Goal: Information Seeking & Learning: Learn about a topic

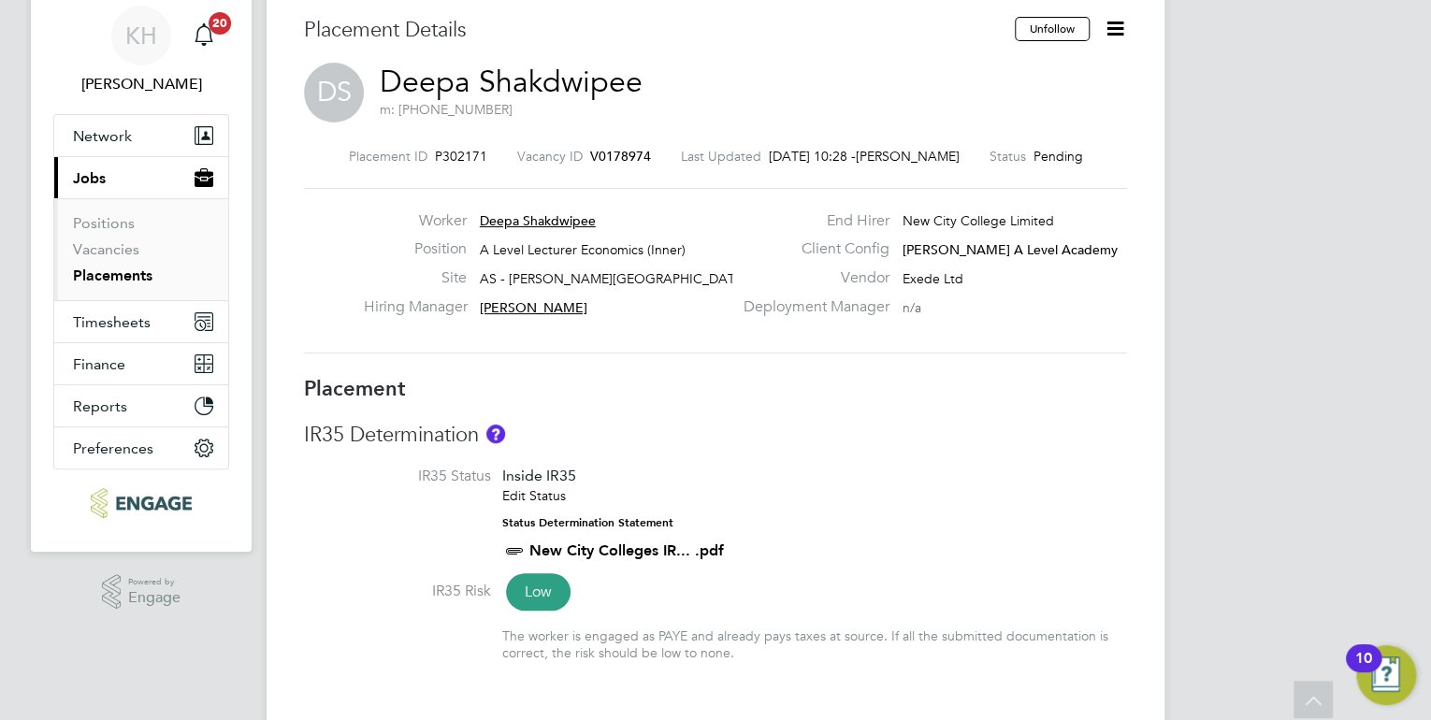
scroll to position [11, 0]
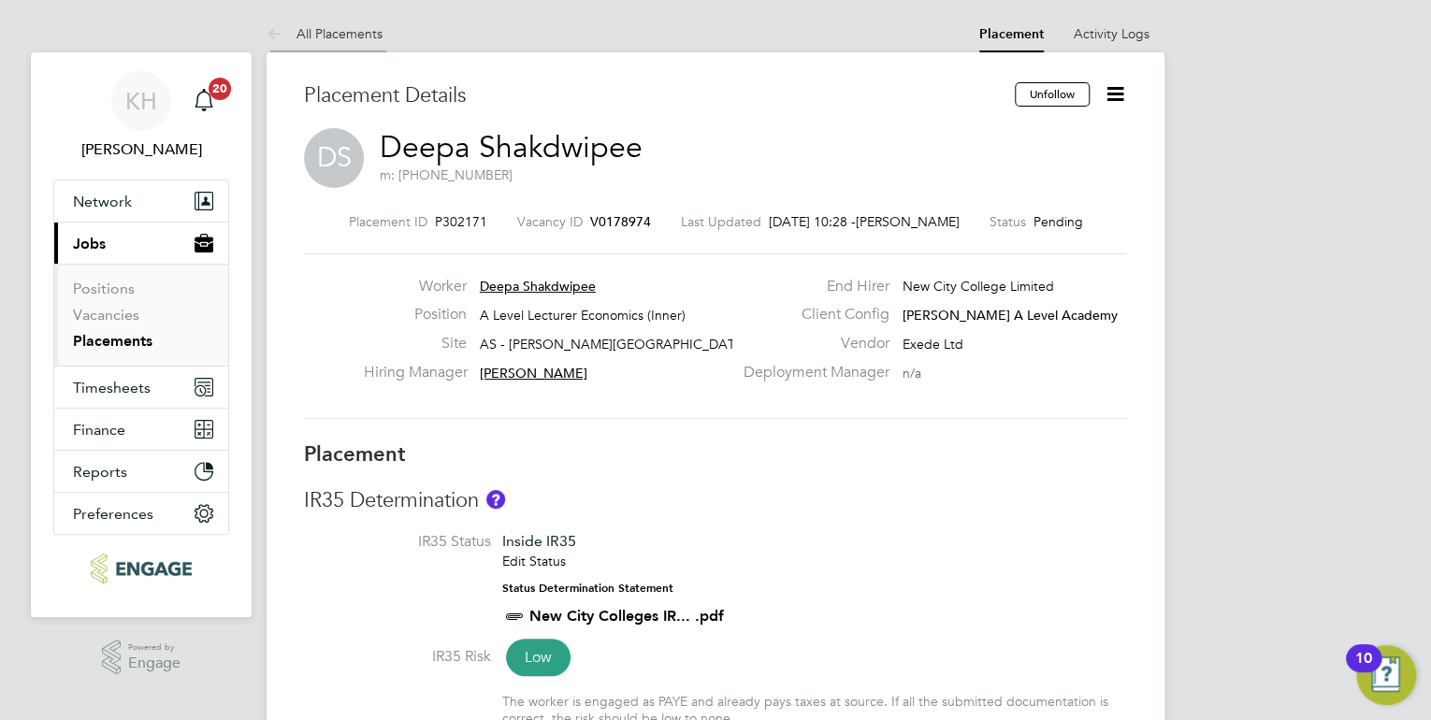
click at [335, 37] on link "All Placements" at bounding box center [324, 33] width 116 height 17
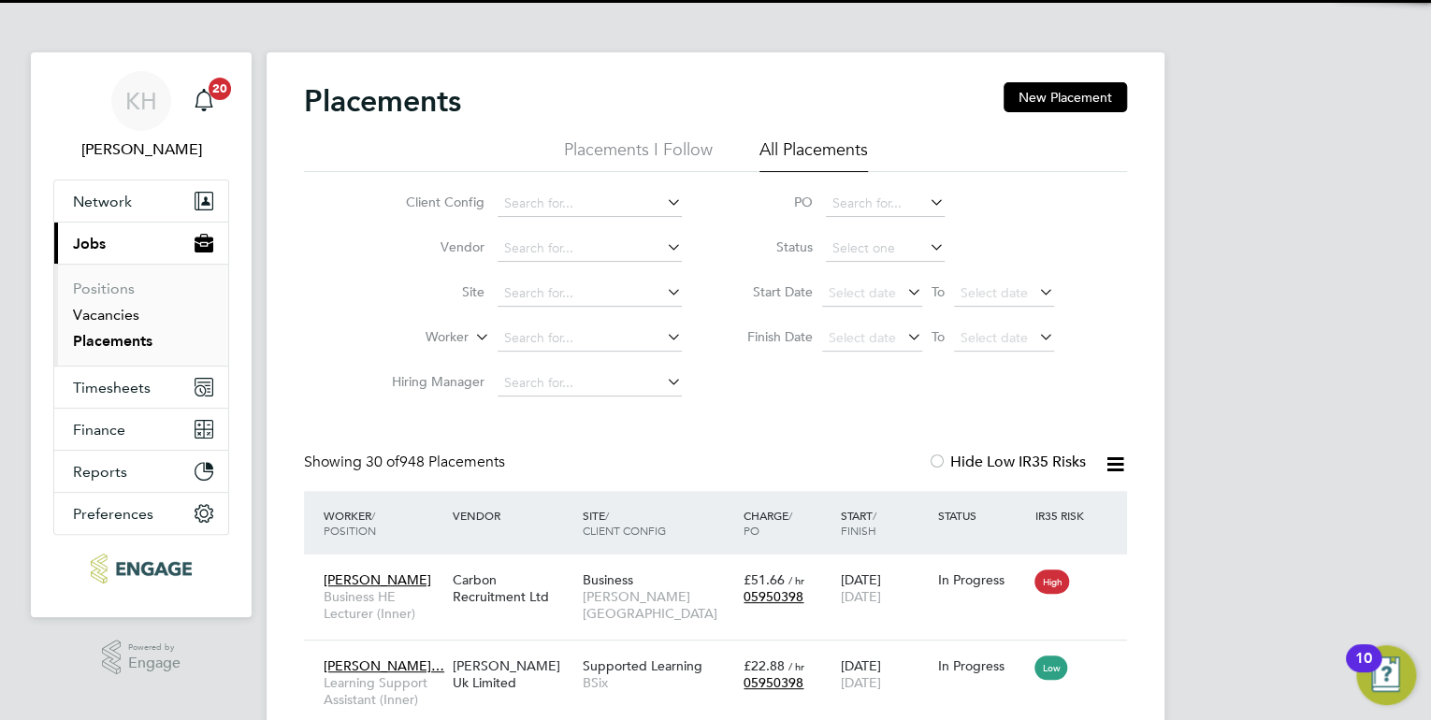
drag, startPoint x: 94, startPoint y: 314, endPoint x: 258, endPoint y: 326, distance: 164.1
click at [96, 314] on link "Vacancies" at bounding box center [106, 315] width 66 height 18
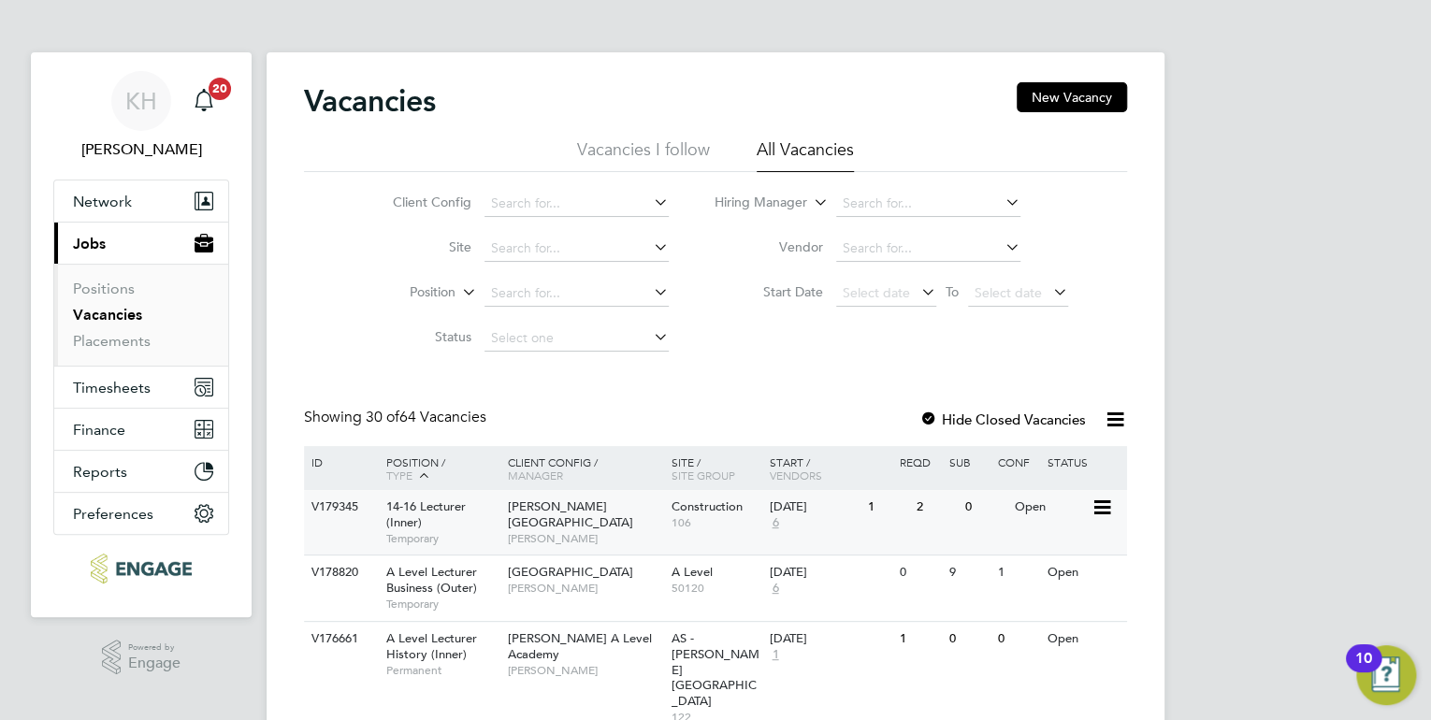
click at [606, 550] on div "V179345 14-16 Lecturer (Inner) Temporary Hackney Campus Nathan Morris Construct…" at bounding box center [715, 522] width 823 height 65
click at [875, 218] on li "Hiring Manager" at bounding box center [891, 203] width 399 height 45
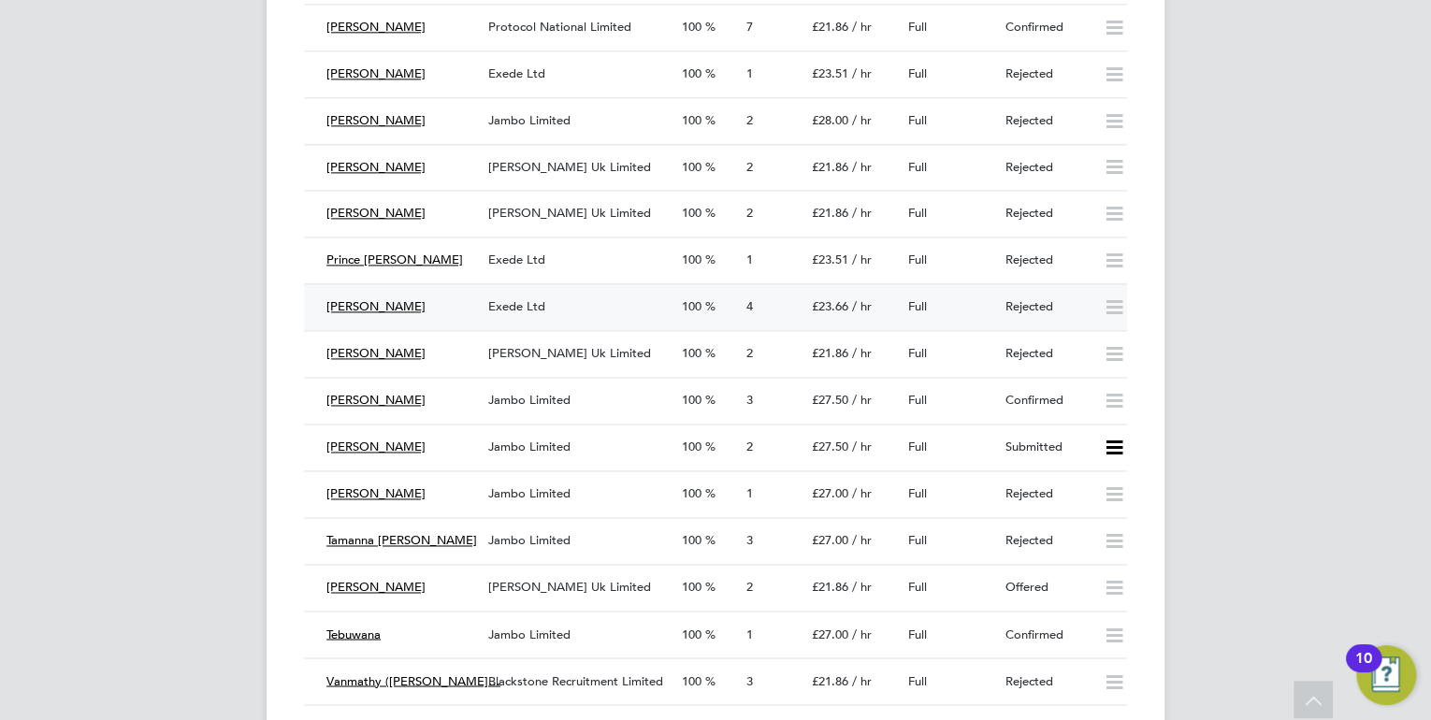
scroll to position [4862, 0]
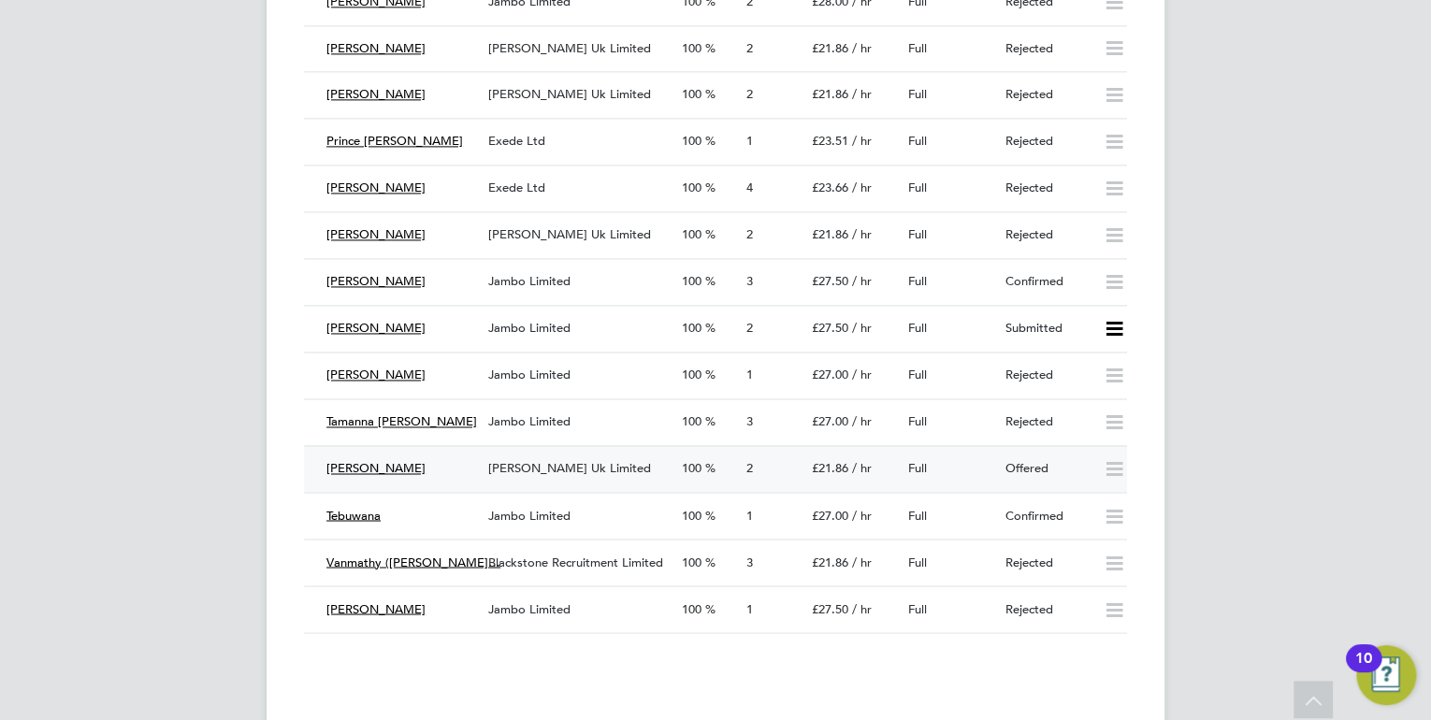
click at [559, 466] on span "Morgan Hunt Uk Limited" at bounding box center [569, 468] width 163 height 16
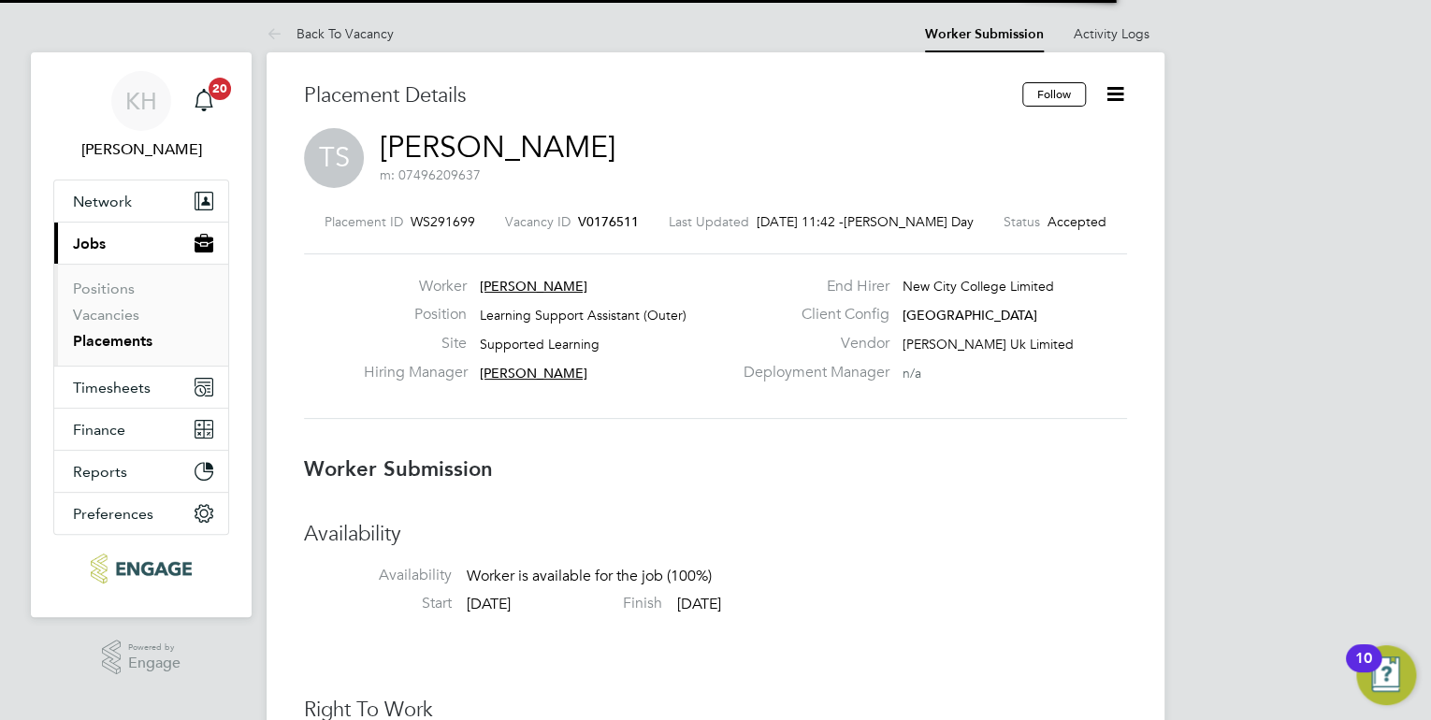
scroll to position [9, 8]
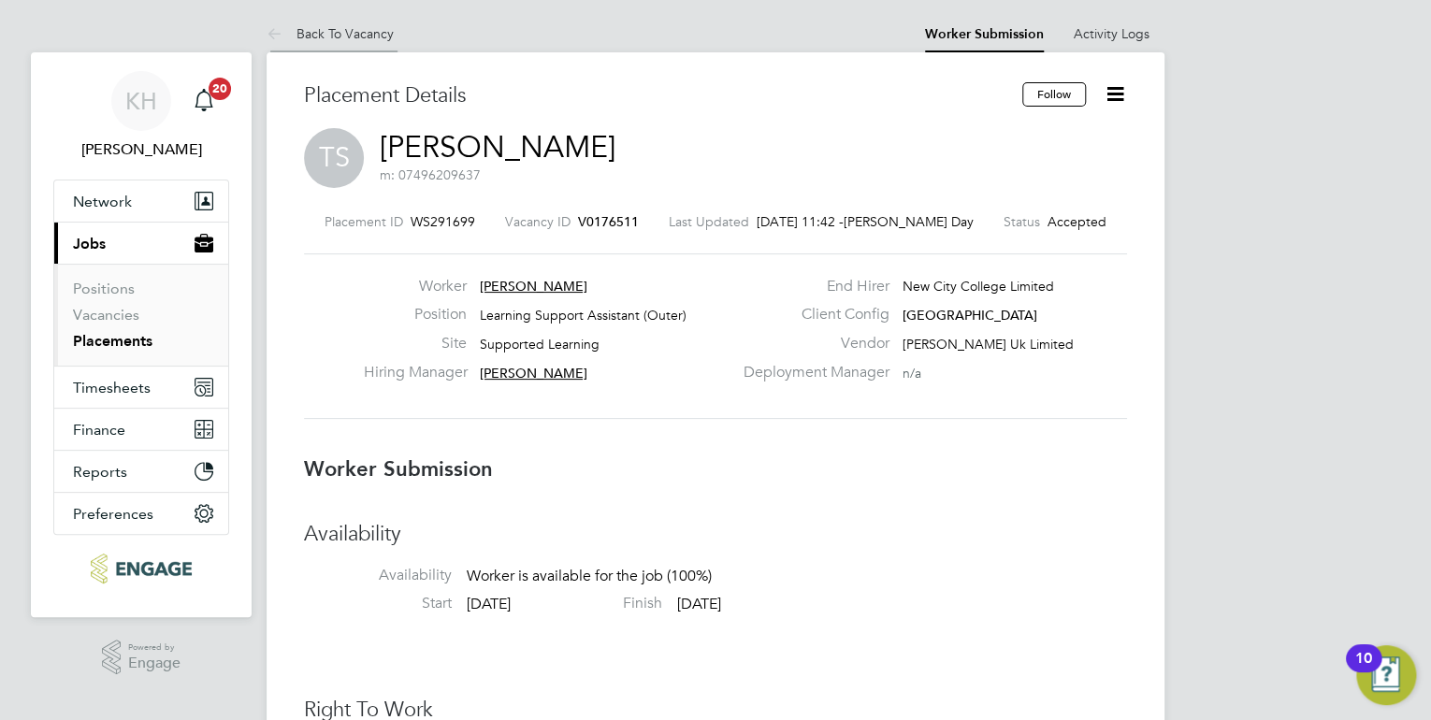
click at [376, 37] on link "Back To Vacancy" at bounding box center [329, 33] width 127 height 17
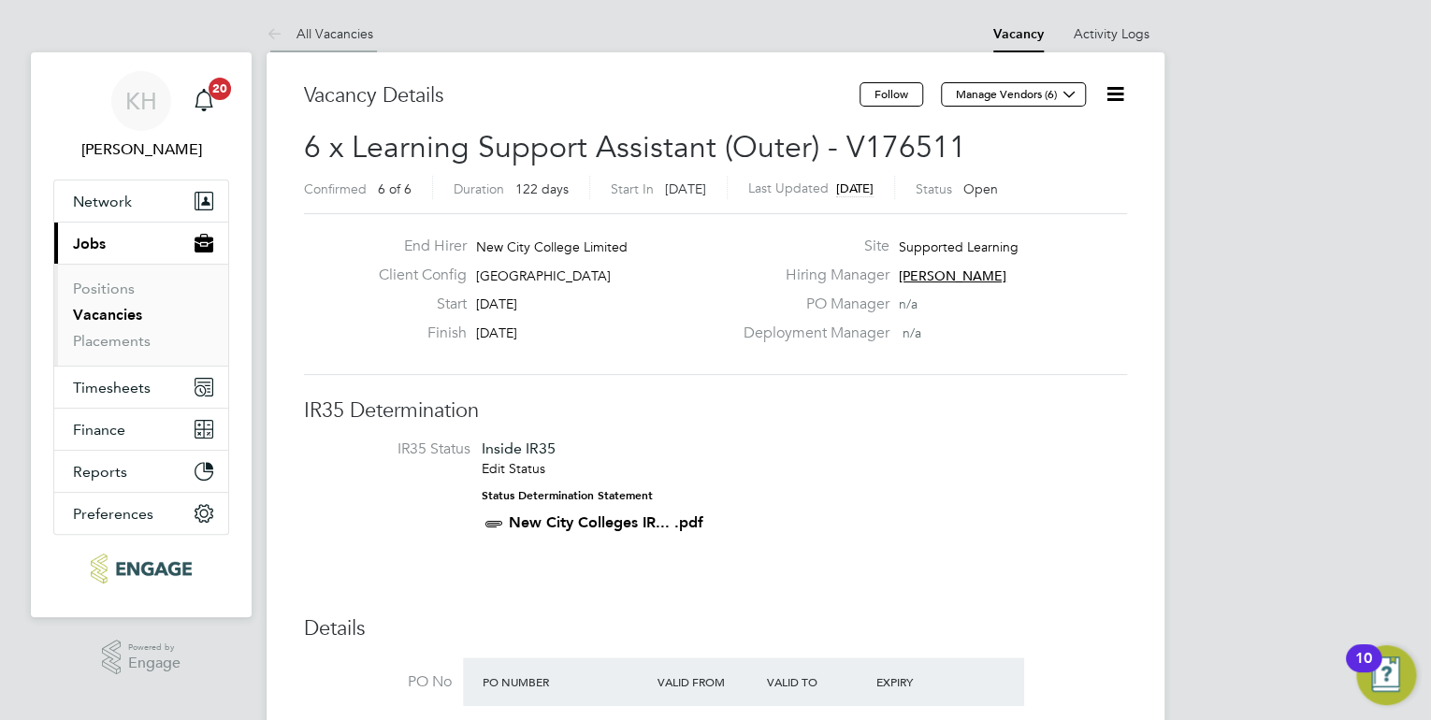
click at [352, 30] on link "All Vacancies" at bounding box center [319, 33] width 107 height 17
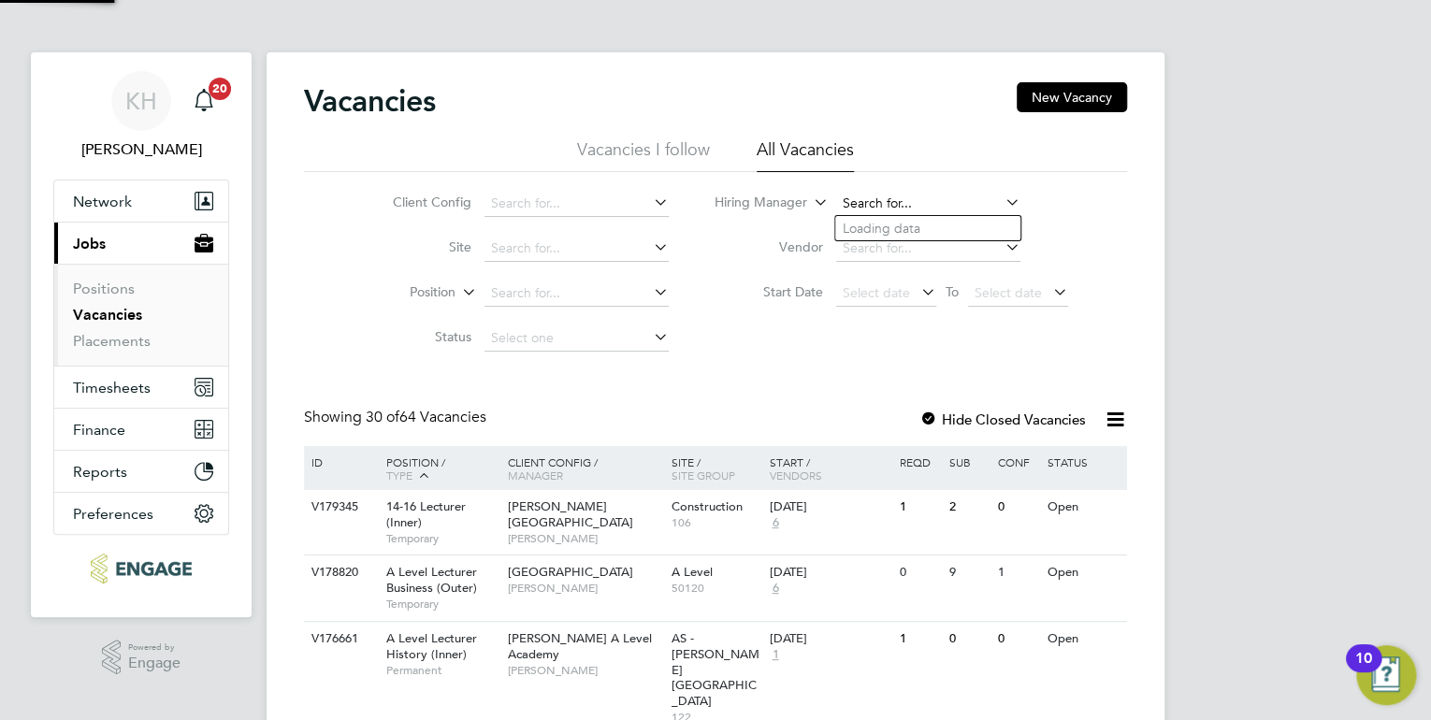
click at [873, 194] on input at bounding box center [928, 204] width 184 height 26
click at [901, 209] on input "az" at bounding box center [928, 204] width 184 height 26
type input "a"
click at [913, 201] on input at bounding box center [928, 204] width 184 height 26
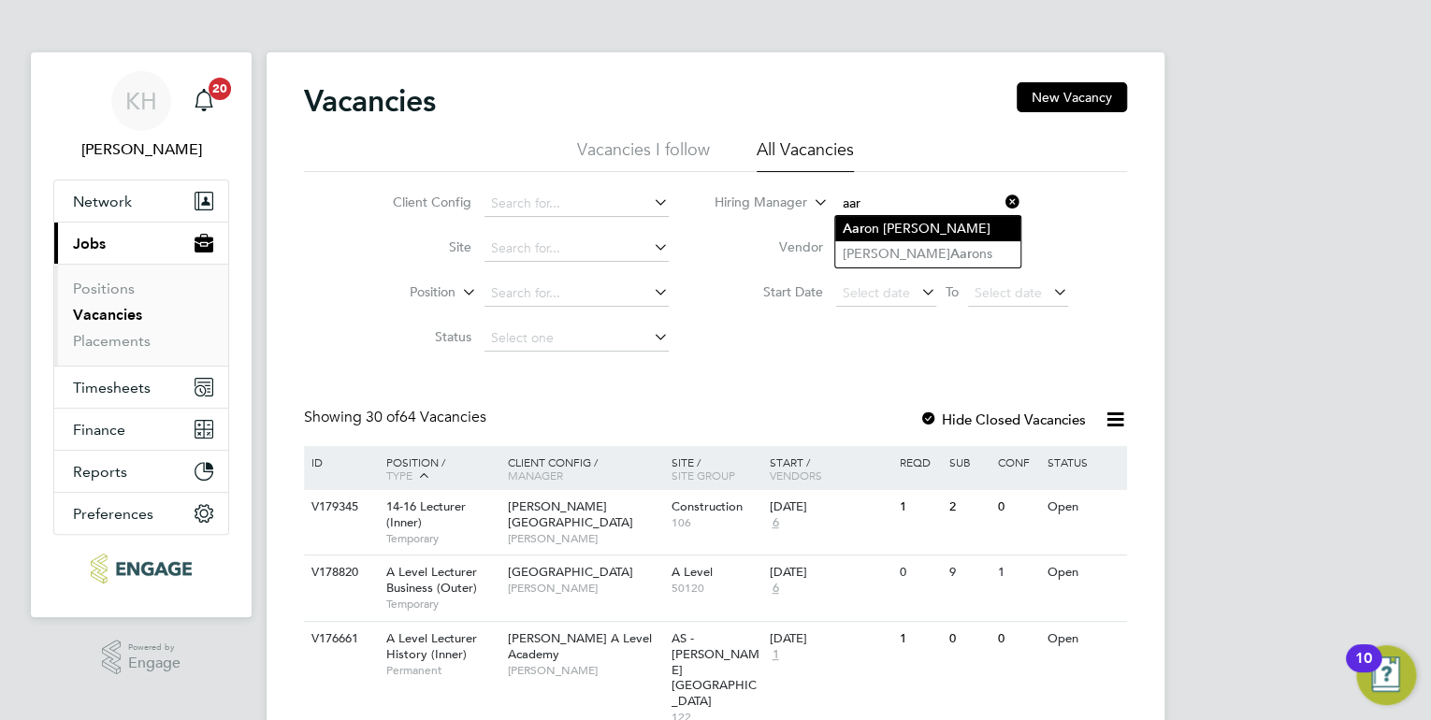
click at [905, 228] on li "Aar on Carr" at bounding box center [927, 228] width 185 height 25
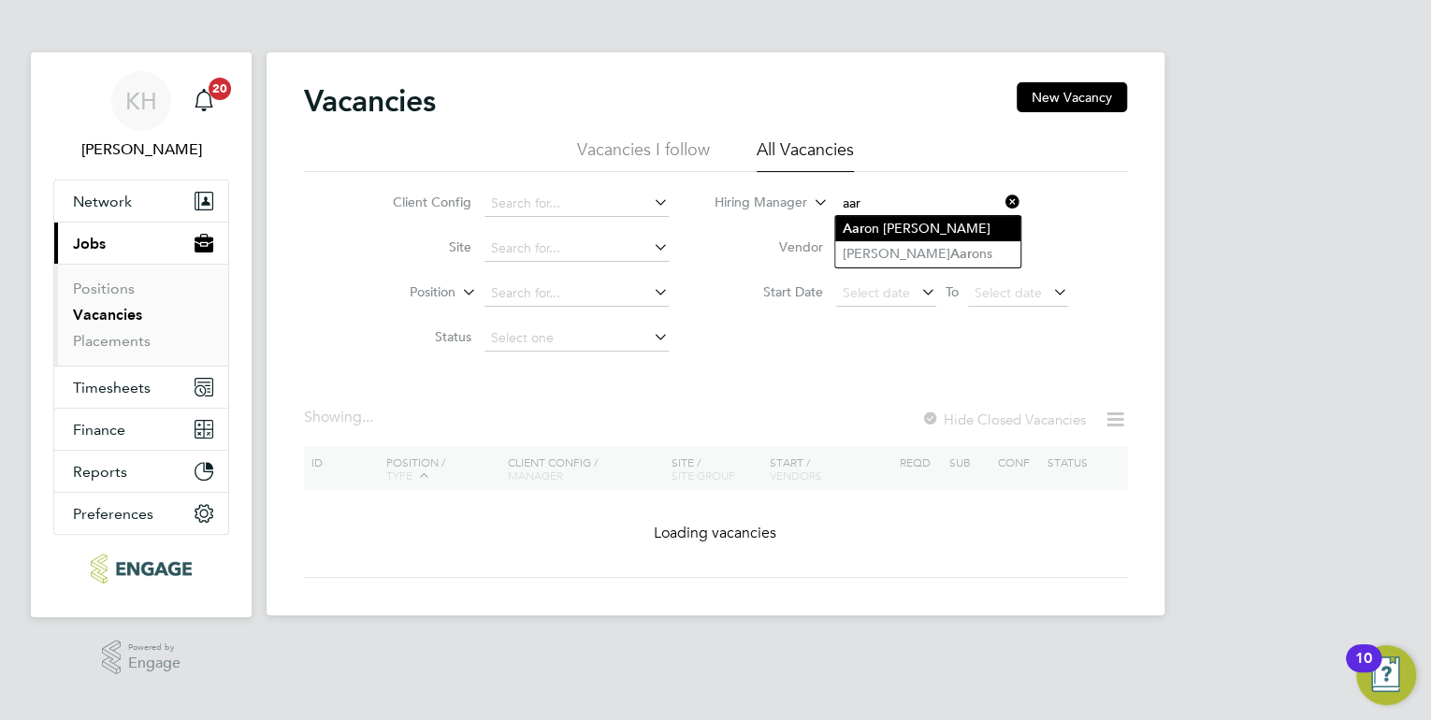
type input "Aaron Carr"
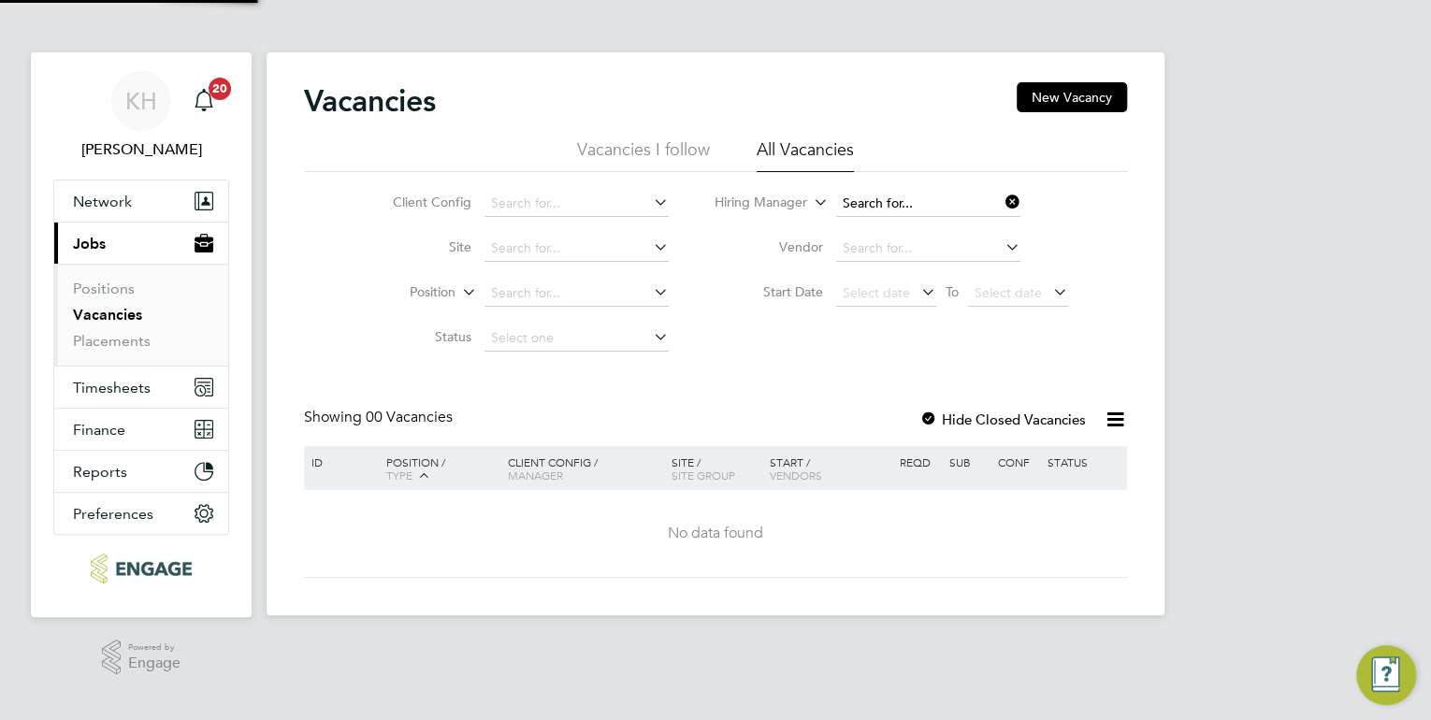
click at [945, 200] on input at bounding box center [928, 204] width 184 height 26
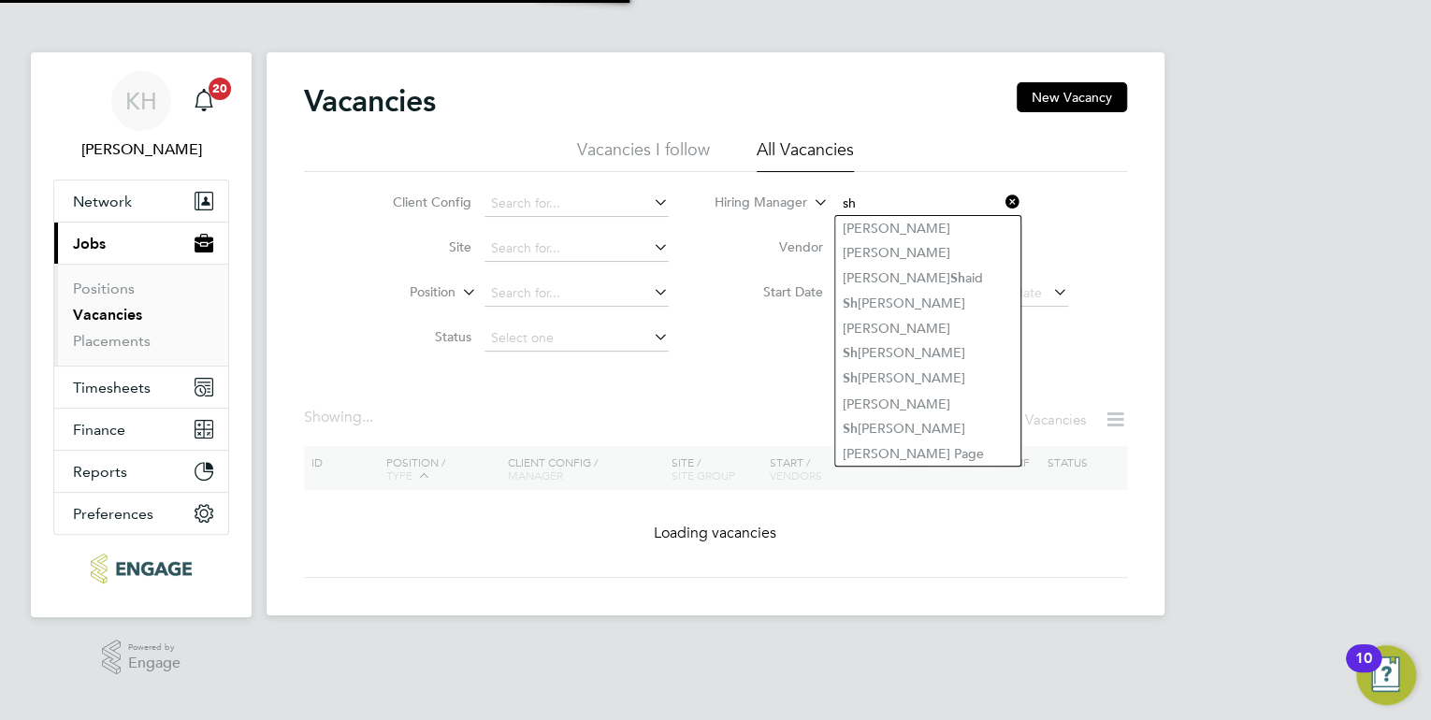
type input "sh"
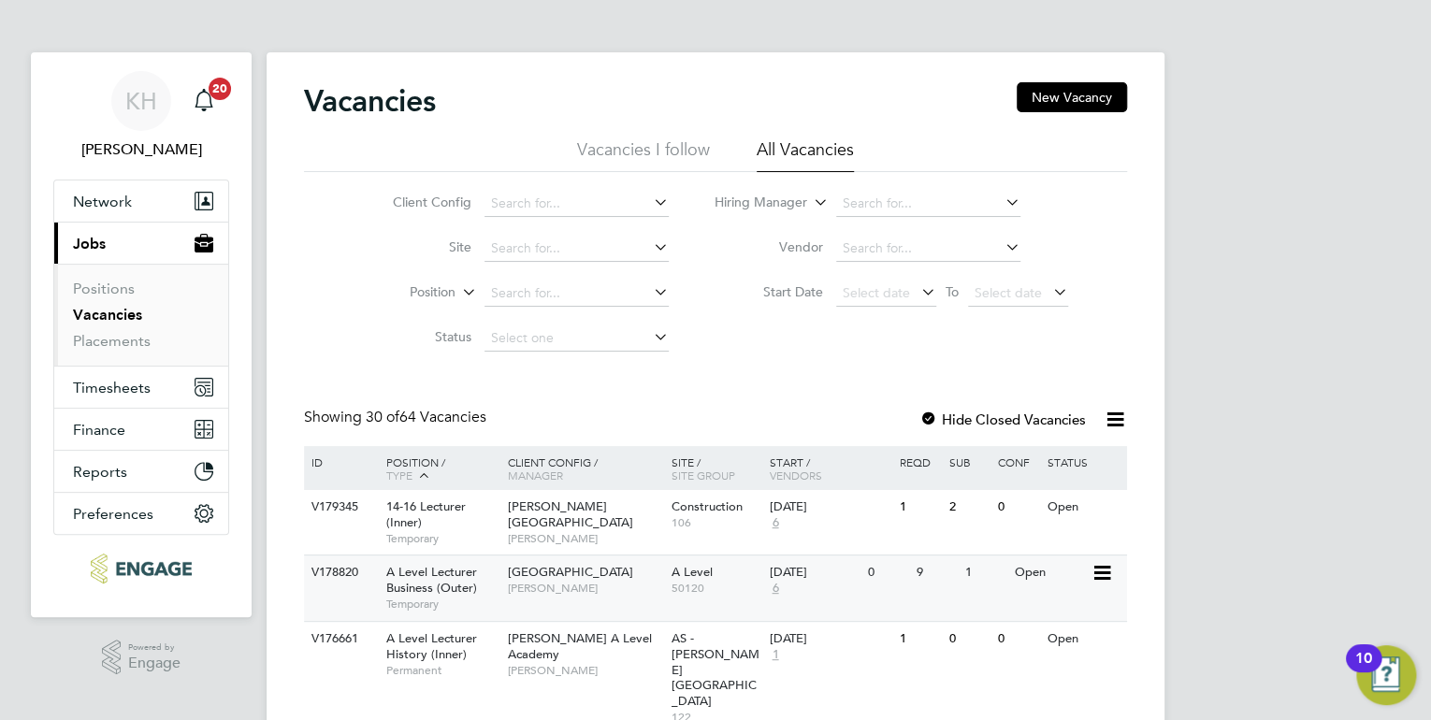
click at [512, 559] on div "Havering Sixth Form Campus Colleen Marshall" at bounding box center [585, 579] width 164 height 49
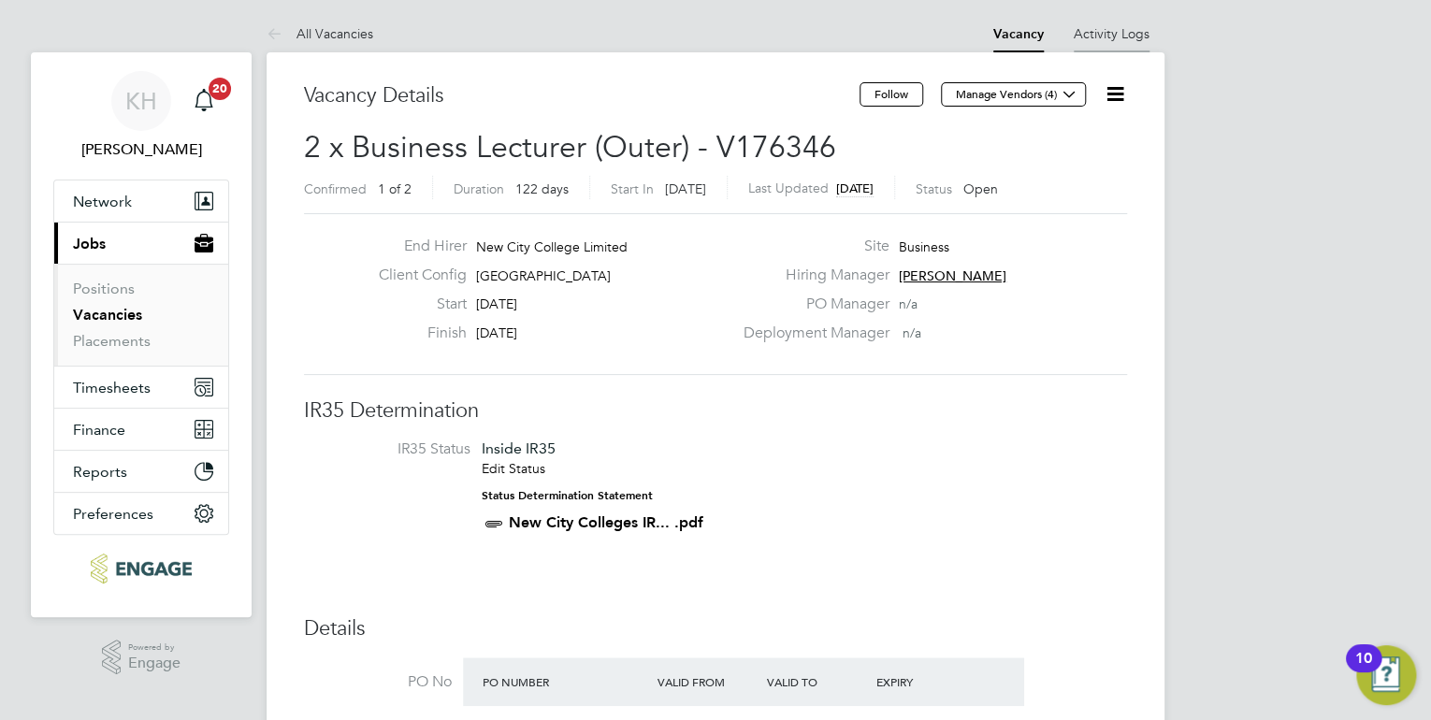
click at [1122, 37] on link "Activity Logs" at bounding box center [1111, 33] width 76 height 17
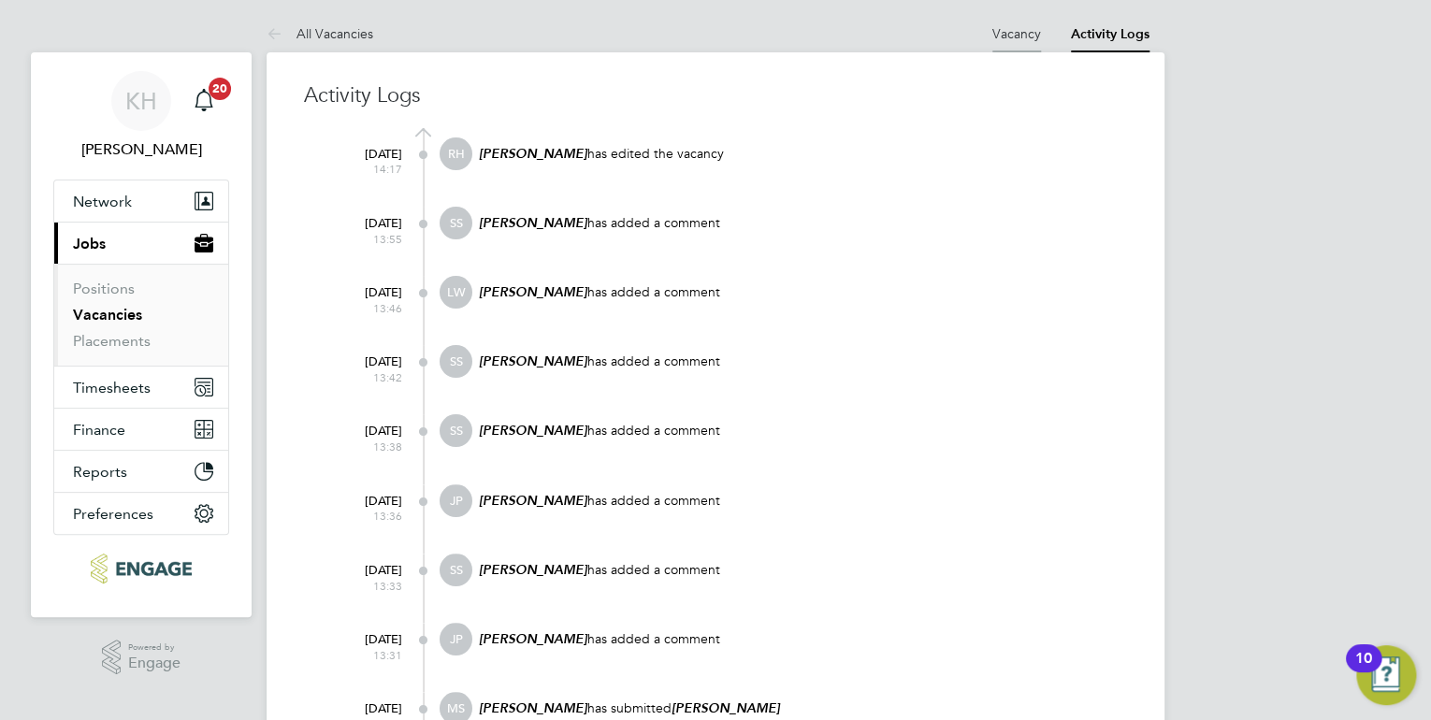
click at [1006, 36] on link "Vacancy" at bounding box center [1016, 33] width 49 height 17
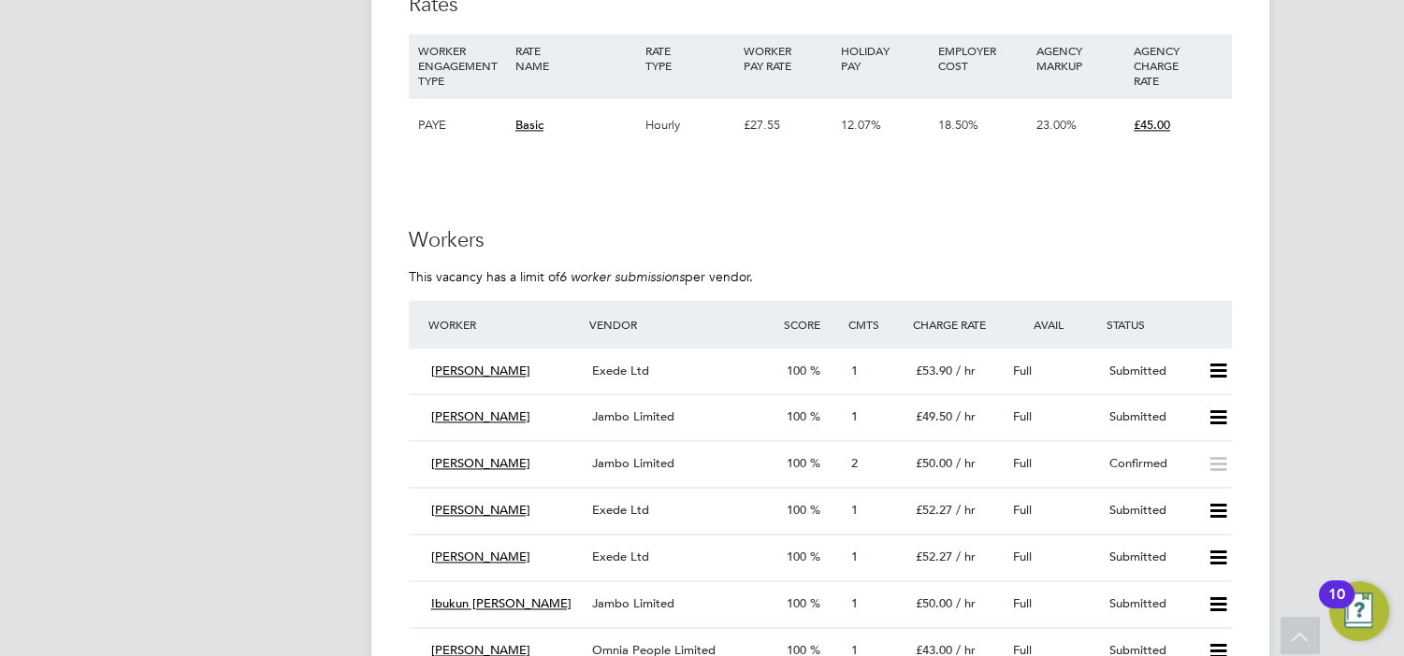
scroll to position [2768, 0]
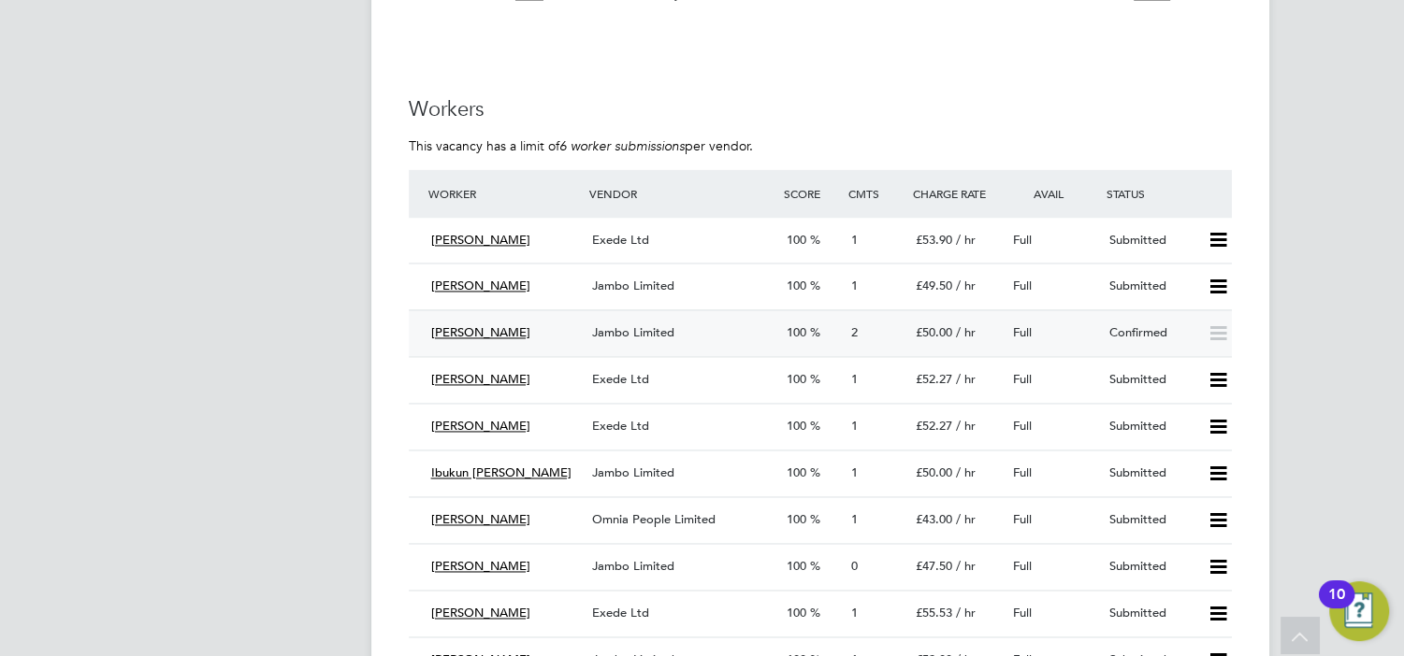
click at [931, 318] on div "£50.00 / hr" at bounding box center [956, 333] width 97 height 31
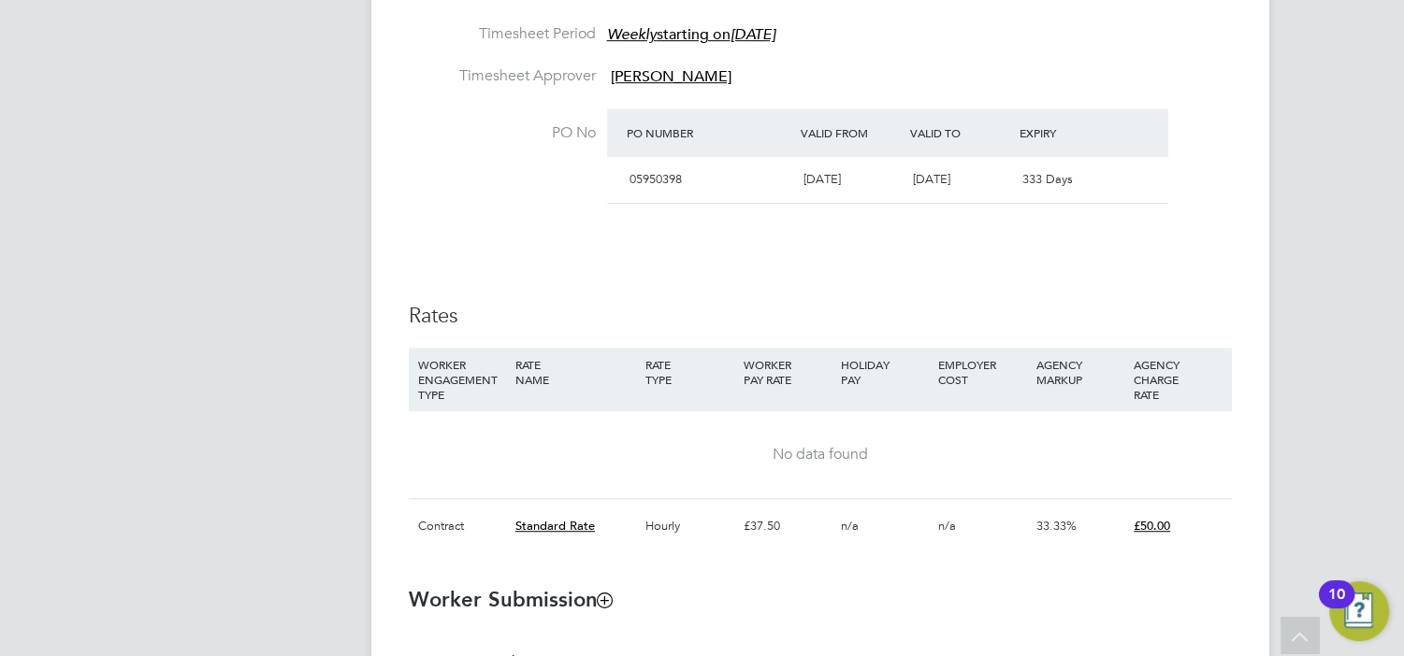
scroll to position [8, 8]
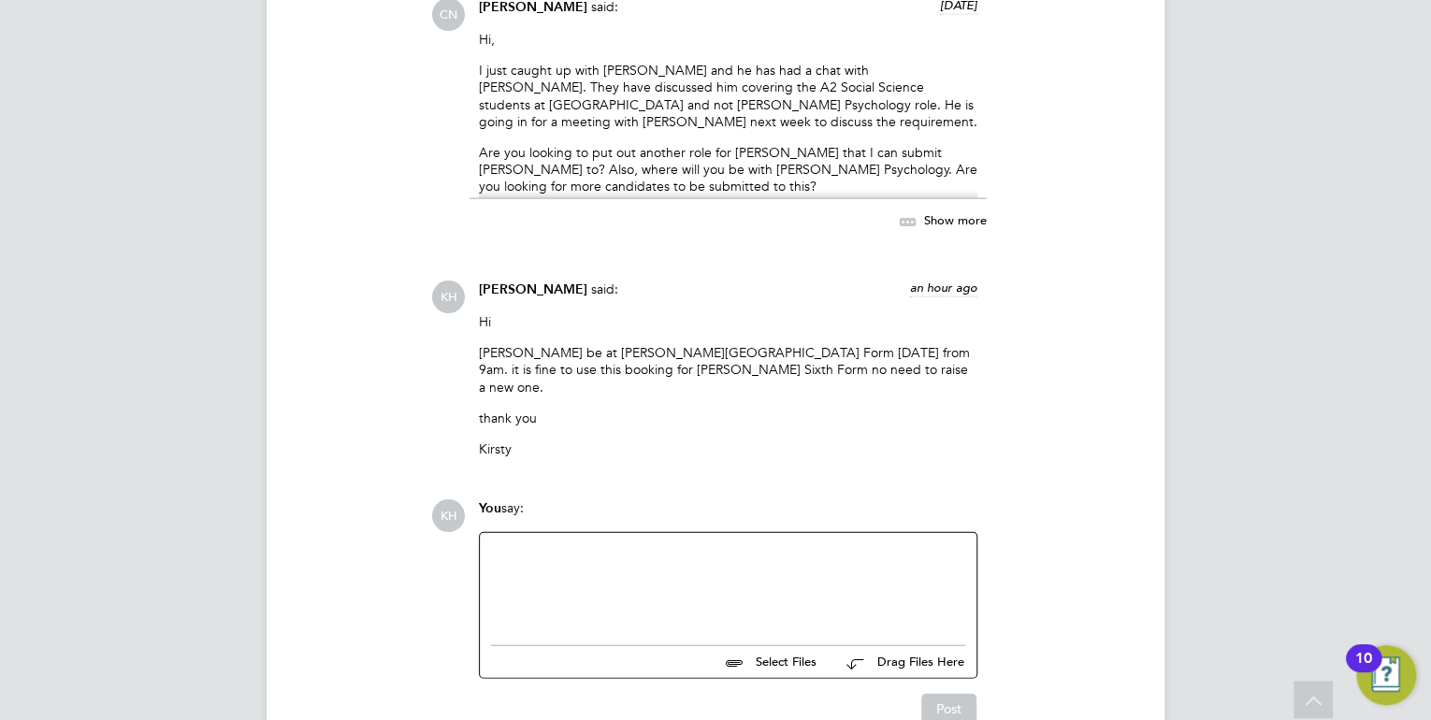
scroll to position [1938, 0]
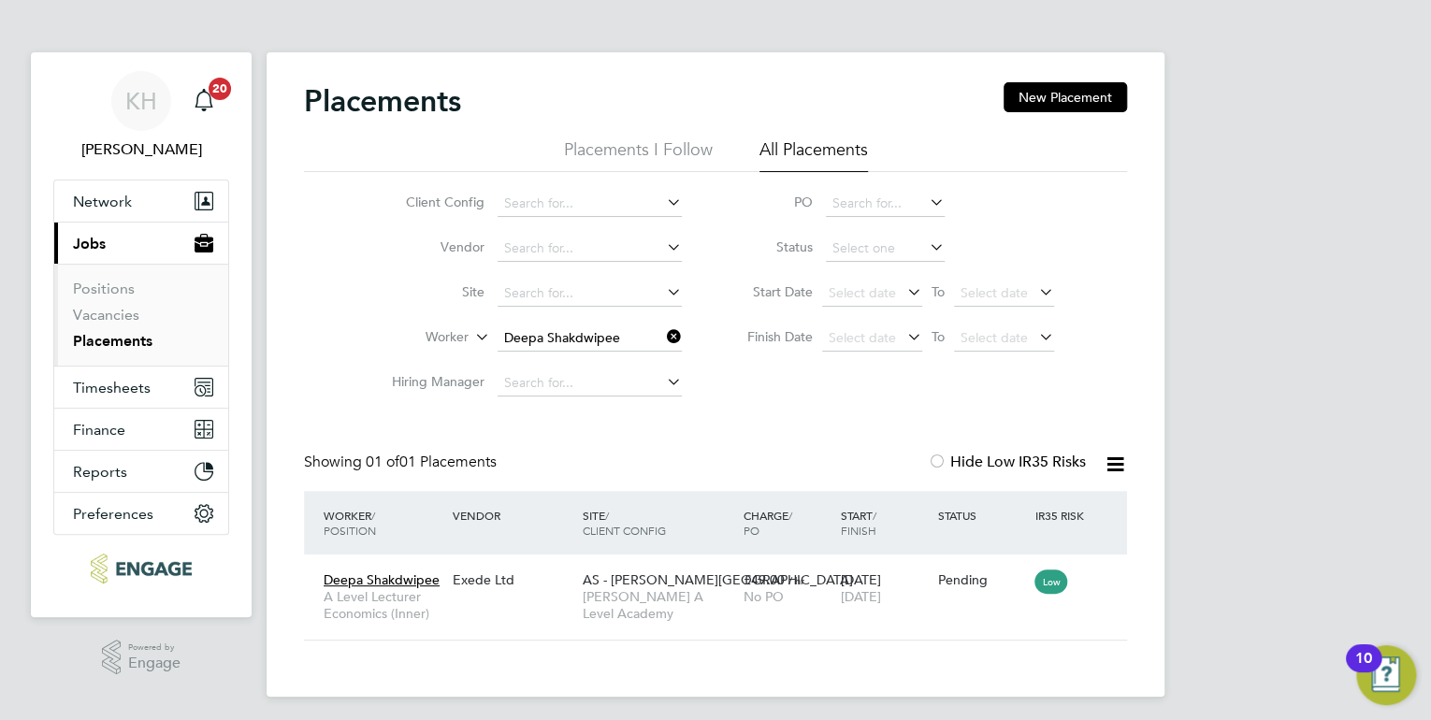
scroll to position [53, 163]
